Goal: Find specific page/section: Find specific page/section

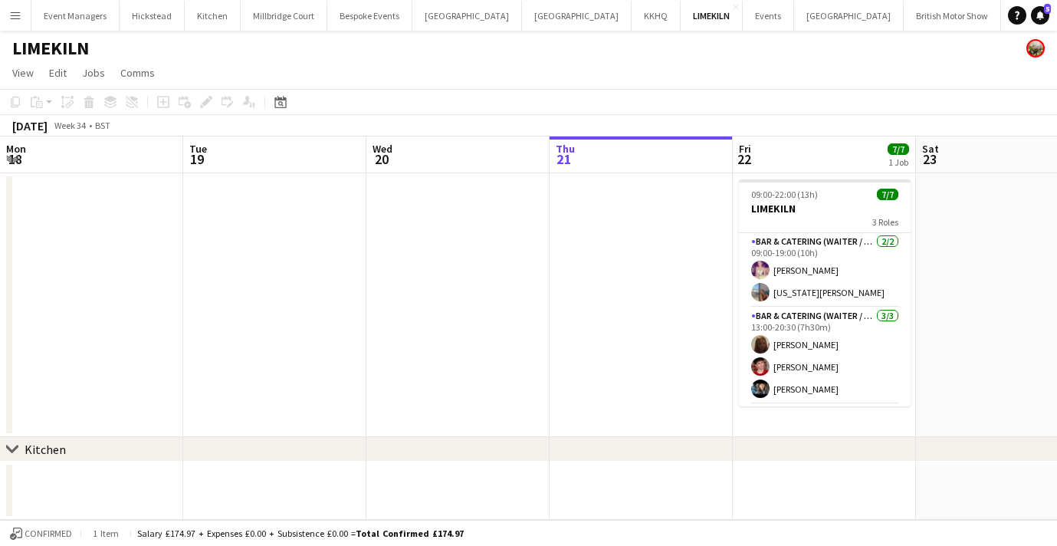
scroll to position [0, 616]
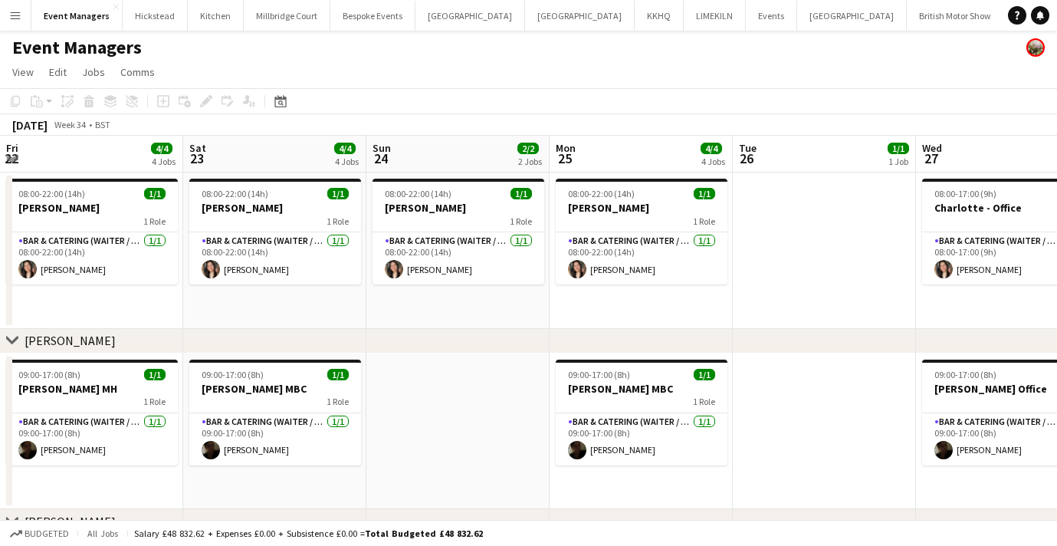
scroll to position [0, 349]
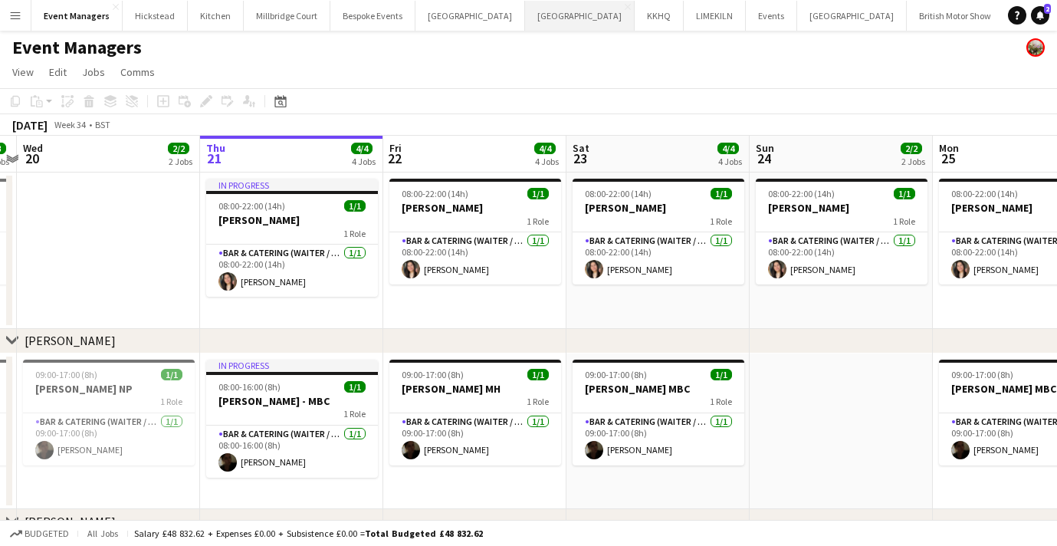
click at [531, 21] on button "[GEOGRAPHIC_DATA] Close" at bounding box center [580, 16] width 110 height 30
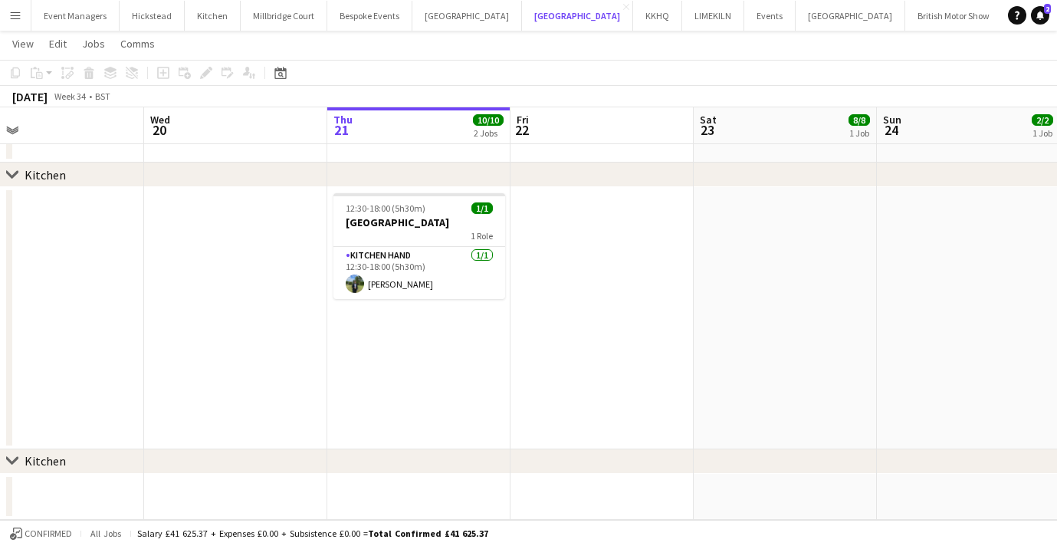
scroll to position [0, 384]
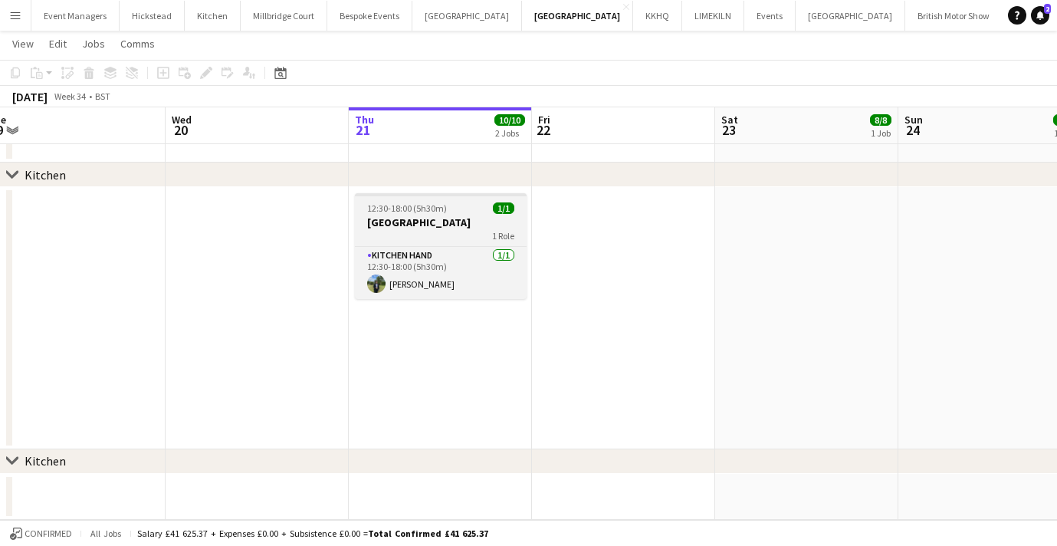
click at [446, 229] on div "1 Role" at bounding box center [441, 235] width 172 height 12
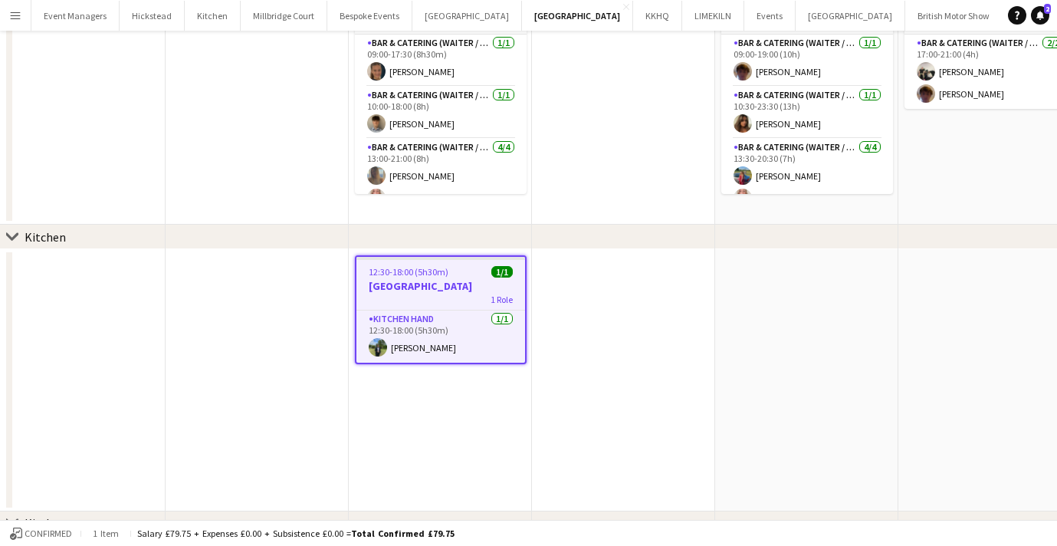
scroll to position [0, 0]
